Goal: Navigation & Orientation: Find specific page/section

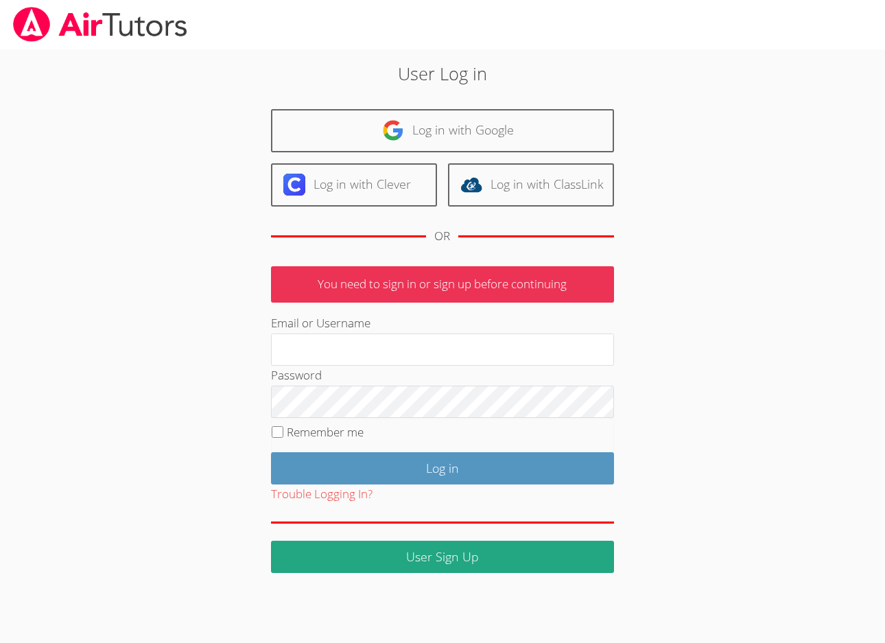
type input "[EMAIL_ADDRESS][DOMAIN_NAME]"
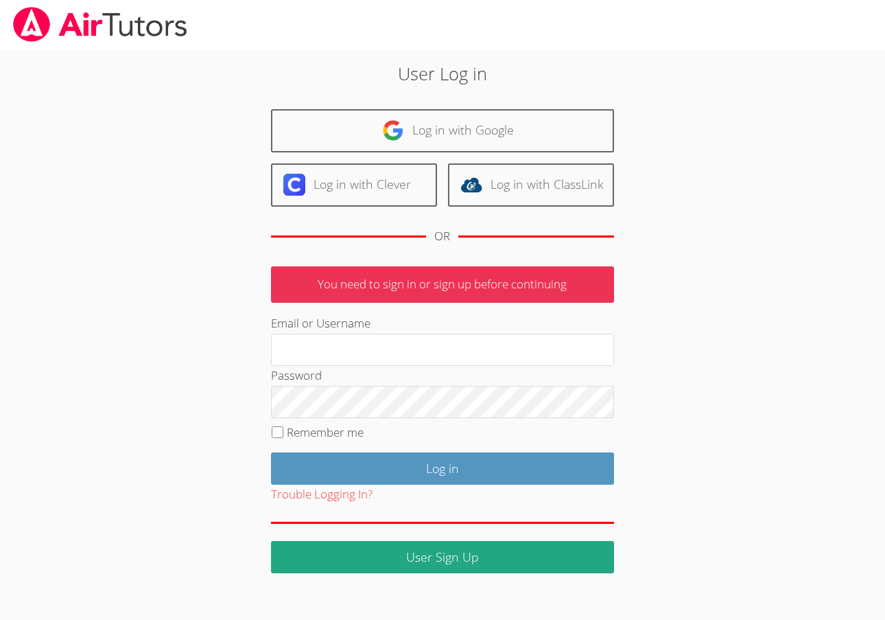
type input "khachdaniel@gmail.com"
click at [324, 432] on label "Remember me" at bounding box center [325, 432] width 77 height 16
click at [283, 432] on input "Remember me" at bounding box center [278, 432] width 12 height 12
checkbox input "true"
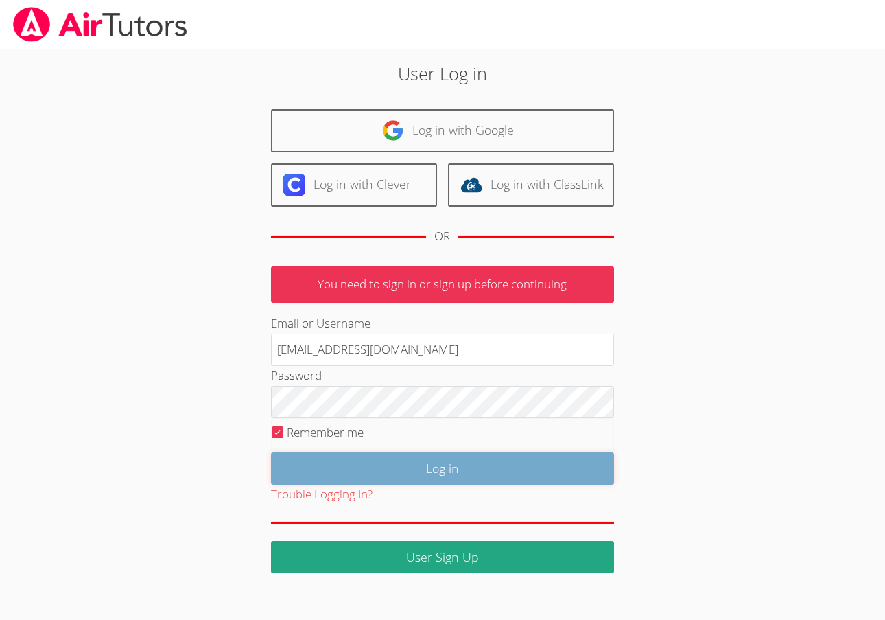
click at [402, 468] on input "Log in" at bounding box center [442, 468] width 343 height 32
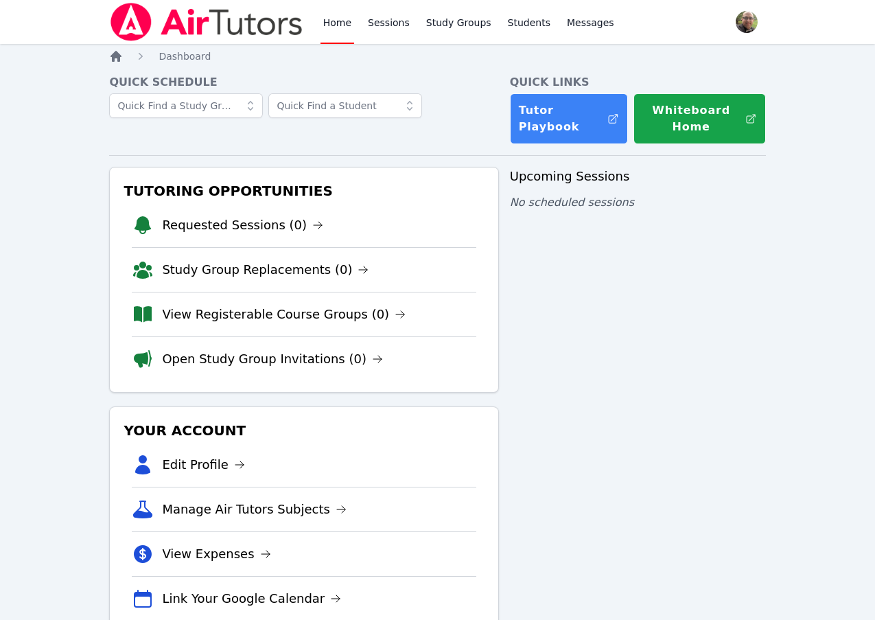
click at [115, 54] on icon "Breadcrumb" at bounding box center [116, 56] width 11 height 11
click at [115, 57] on icon "Breadcrumb" at bounding box center [116, 56] width 11 height 11
click at [189, 57] on span "Dashboard" at bounding box center [185, 56] width 52 height 11
click at [399, 21] on link "Sessions" at bounding box center [388, 22] width 47 height 44
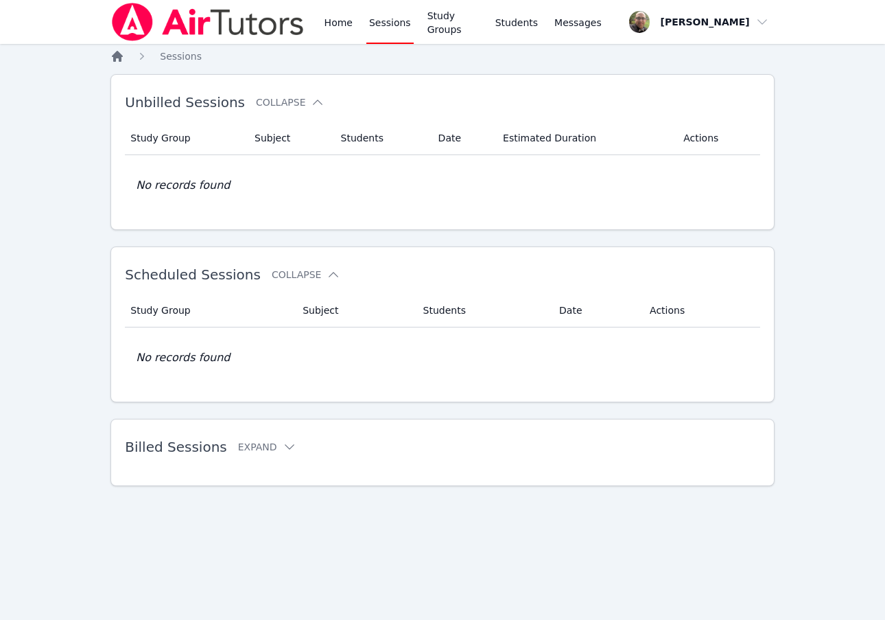
click at [119, 59] on icon "Breadcrumb" at bounding box center [118, 56] width 14 height 14
